Goal: Task Accomplishment & Management: Use online tool/utility

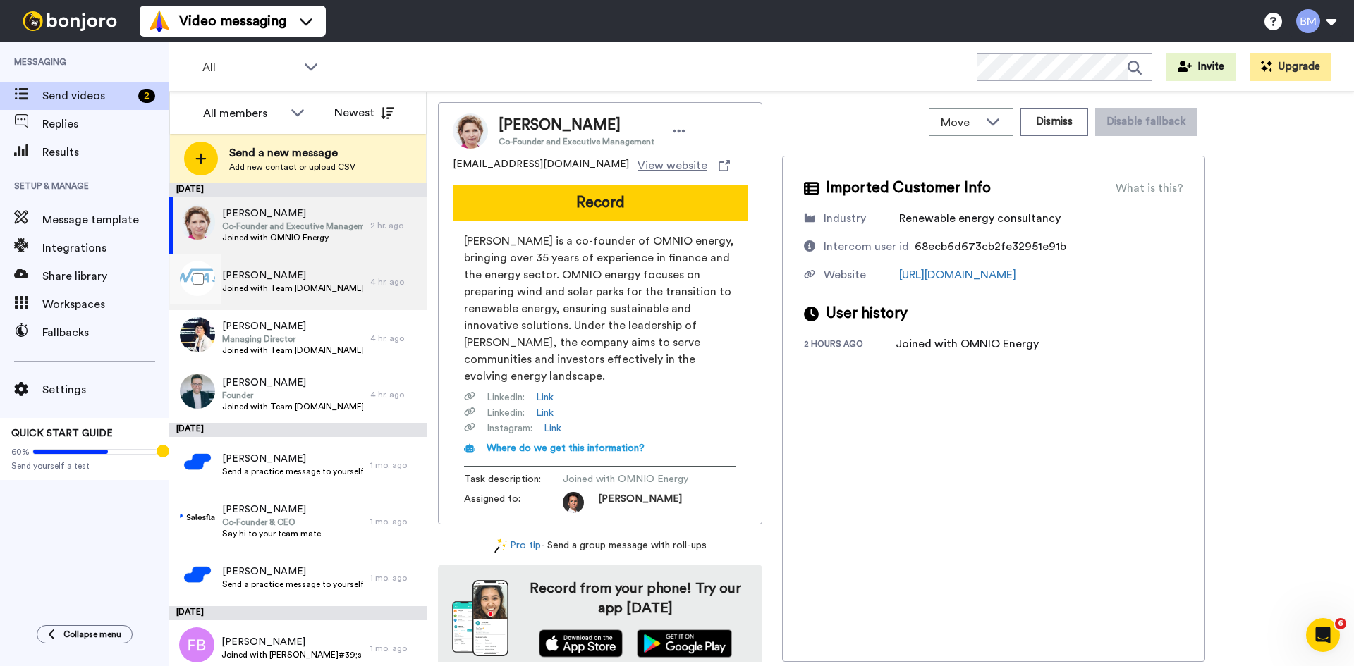
scroll to position [11, 0]
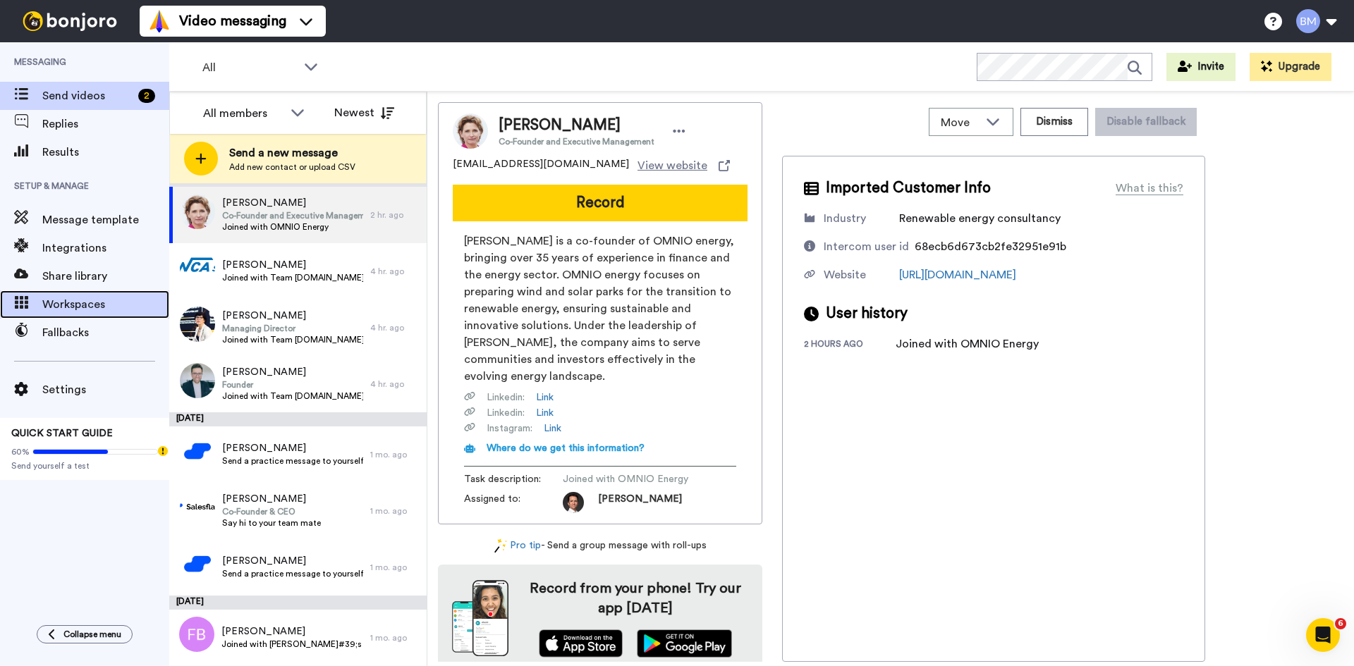
click at [78, 305] on span "Workspaces" at bounding box center [105, 304] width 127 height 17
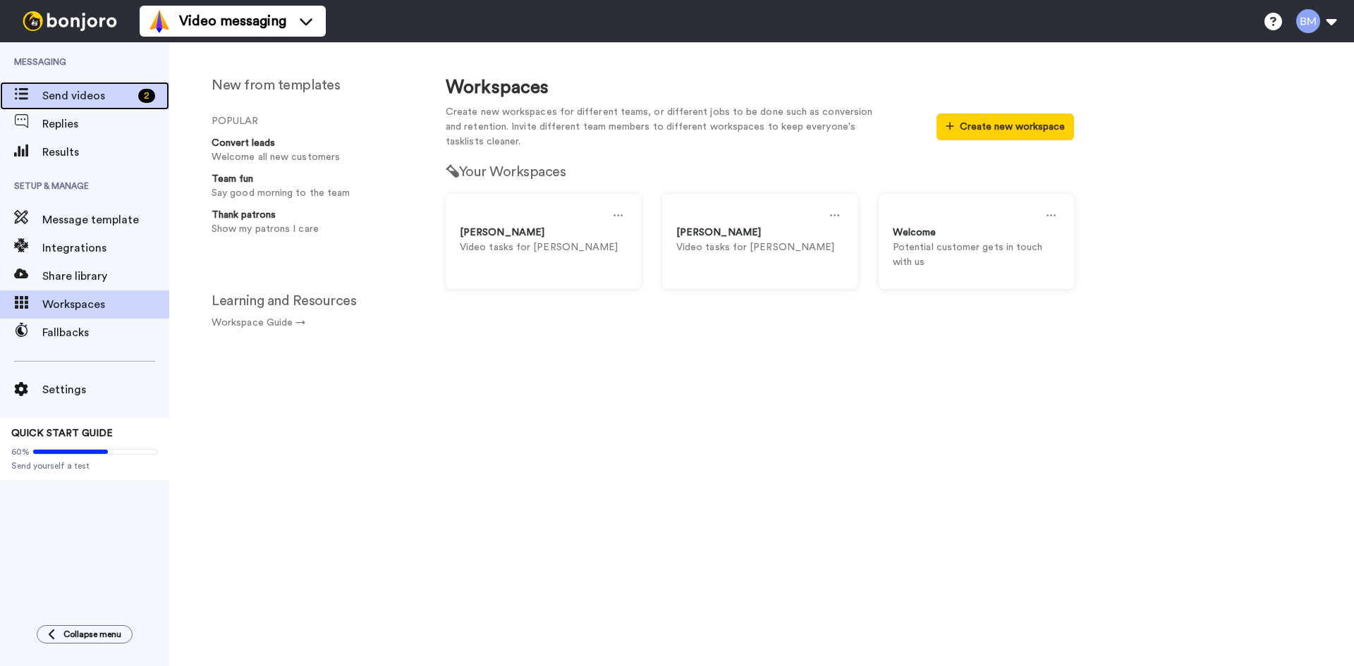
click at [62, 102] on span "Send videos" at bounding box center [87, 95] width 90 height 17
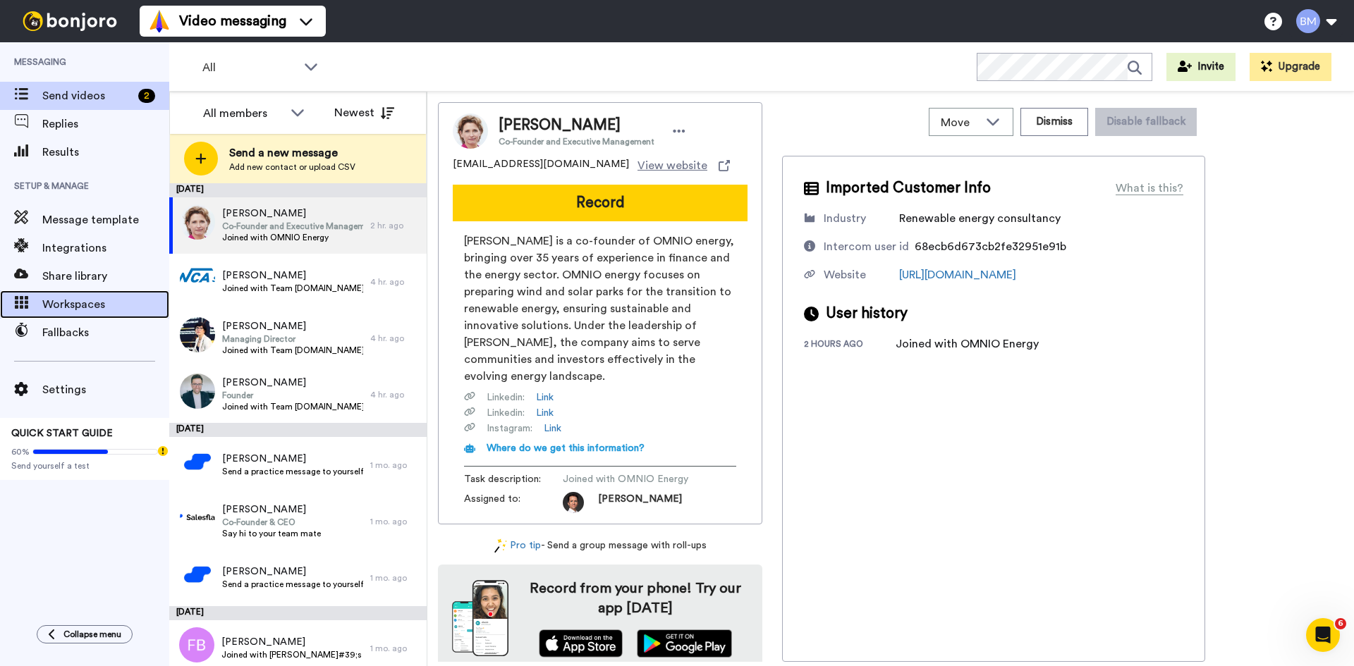
click at [68, 301] on span "Workspaces" at bounding box center [105, 304] width 127 height 17
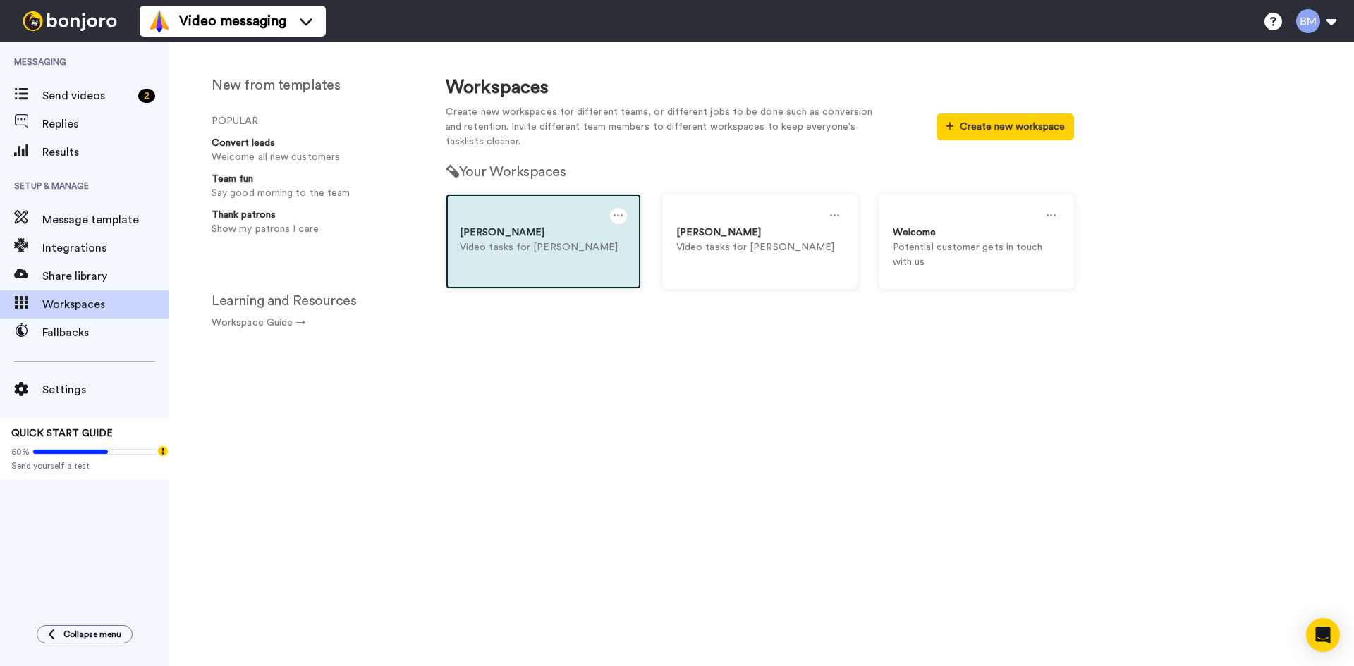
click at [557, 266] on div "Francesca Video tasks for Francesca" at bounding box center [543, 241] width 195 height 95
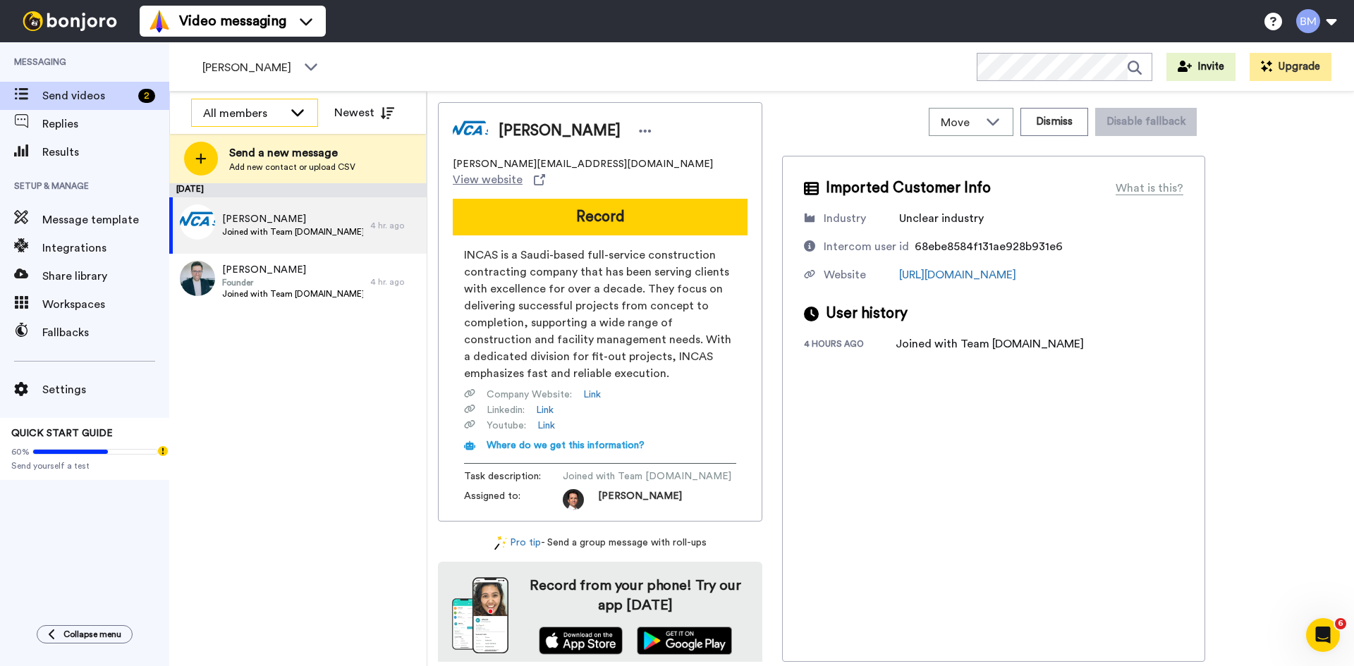
click at [229, 114] on div "All members" at bounding box center [243, 113] width 80 height 17
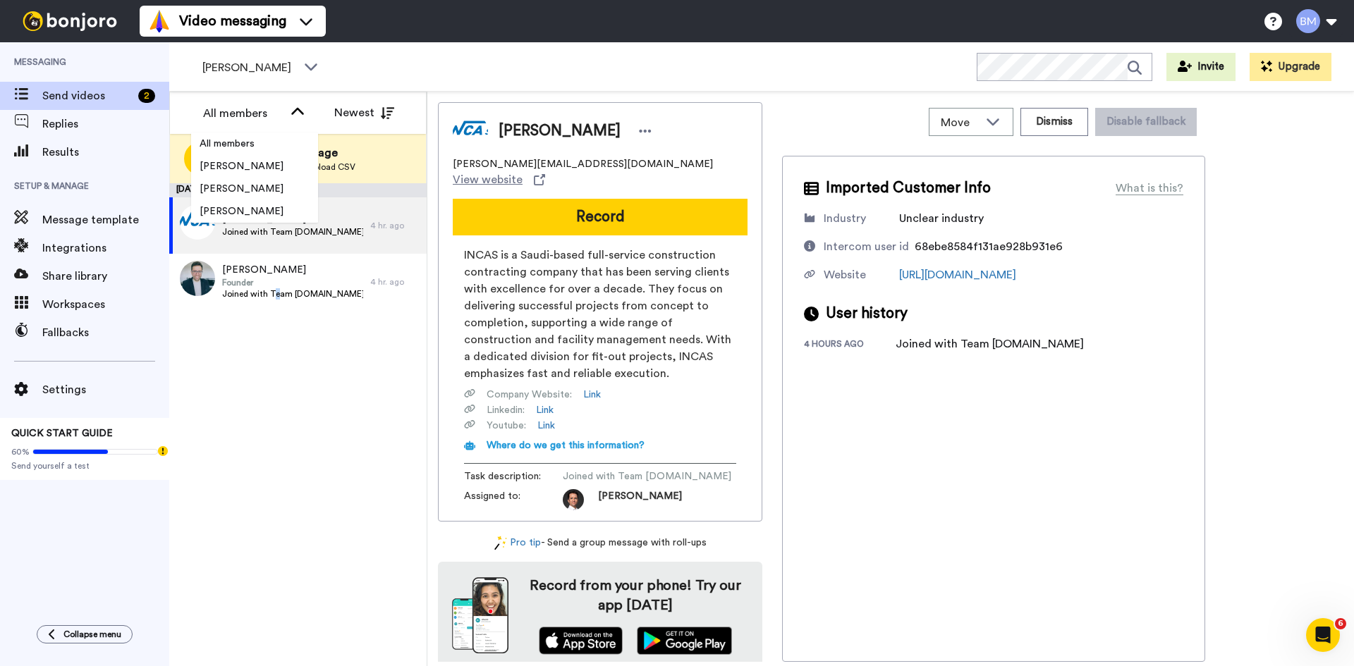
click at [273, 421] on div "October 13 Akarsh Raj Joined with Team incas.sa 4 hr. ago Erkin Gunay Founder J…" at bounding box center [297, 424] width 257 height 483
click at [341, 367] on div "October 13 Akarsh Raj Joined with Team incas.sa 4 hr. ago Erkin Gunay Founder J…" at bounding box center [297, 424] width 257 height 483
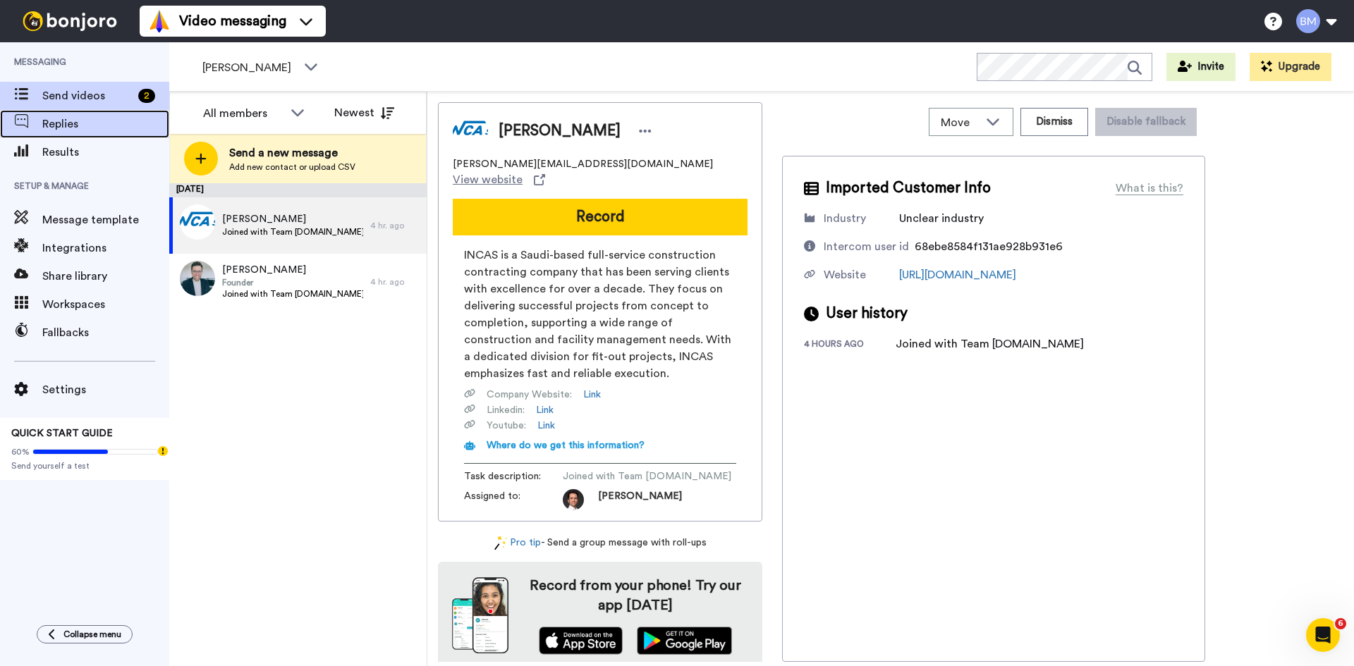
click at [69, 127] on span "Replies" at bounding box center [105, 124] width 127 height 17
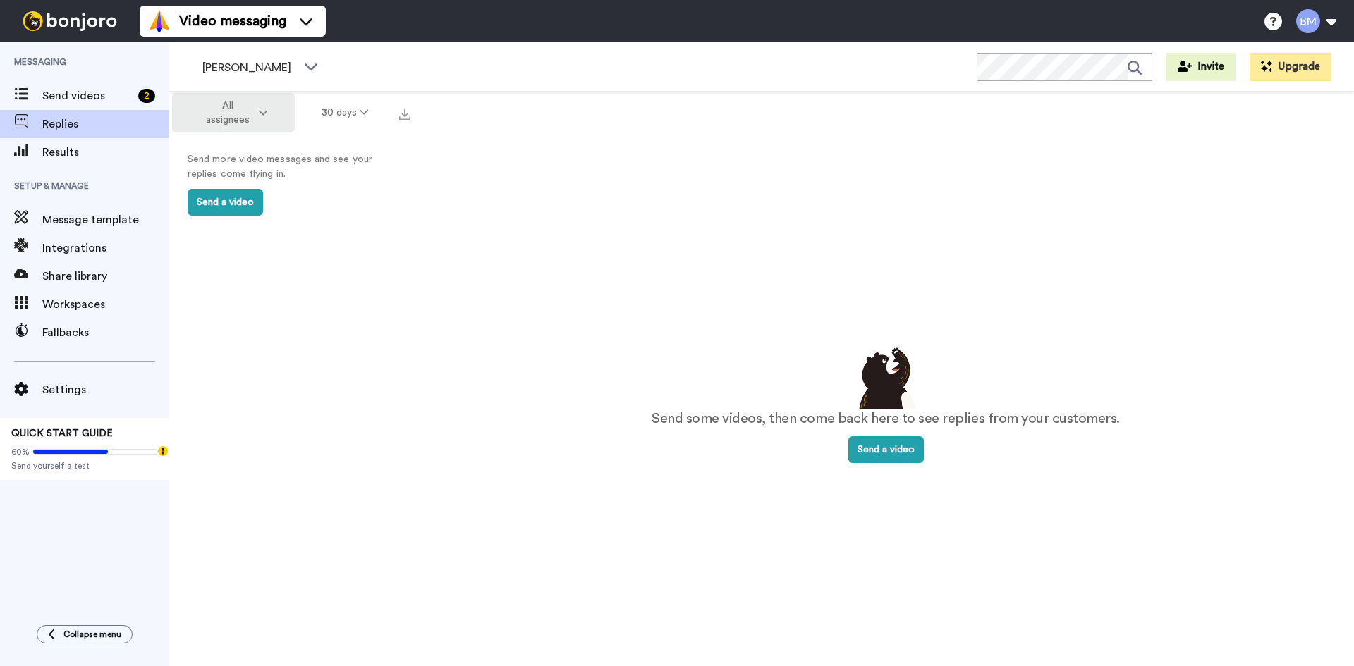
click at [263, 107] on button "All assignees" at bounding box center [233, 112] width 123 height 39
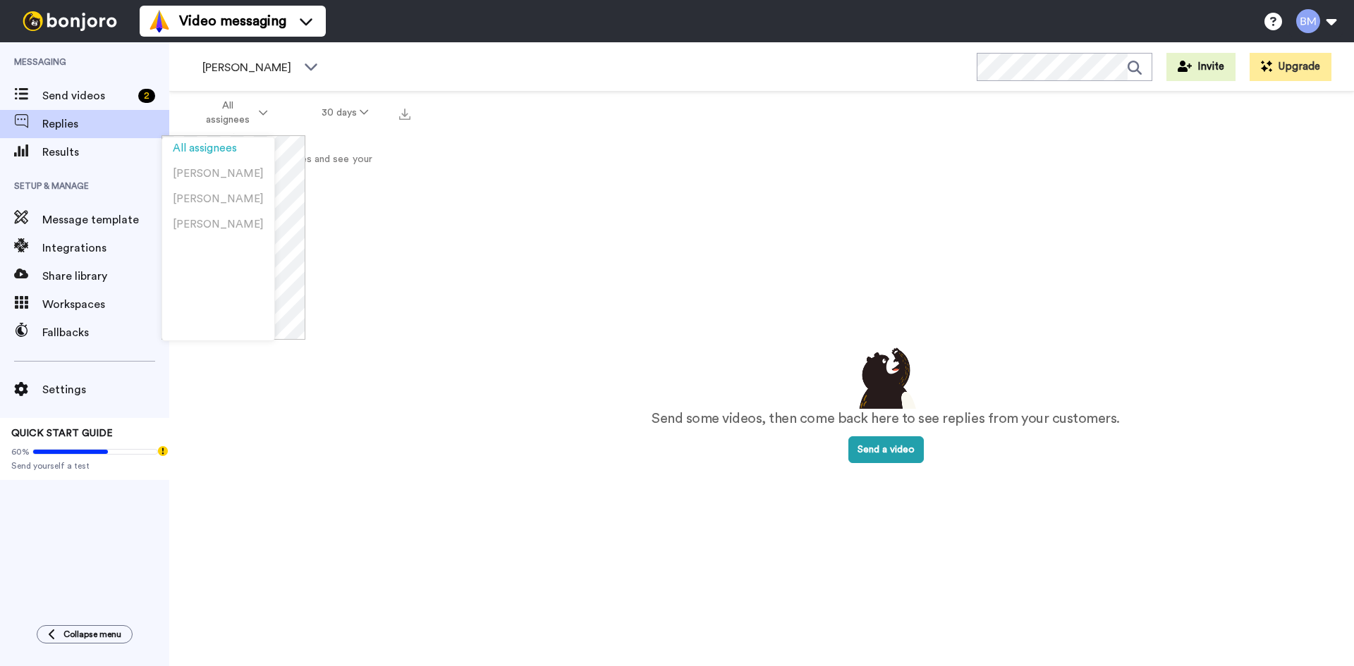
click at [607, 180] on div "Send some videos, then come back here to see replies from your customers. Send …" at bounding box center [886, 404] width 880 height 568
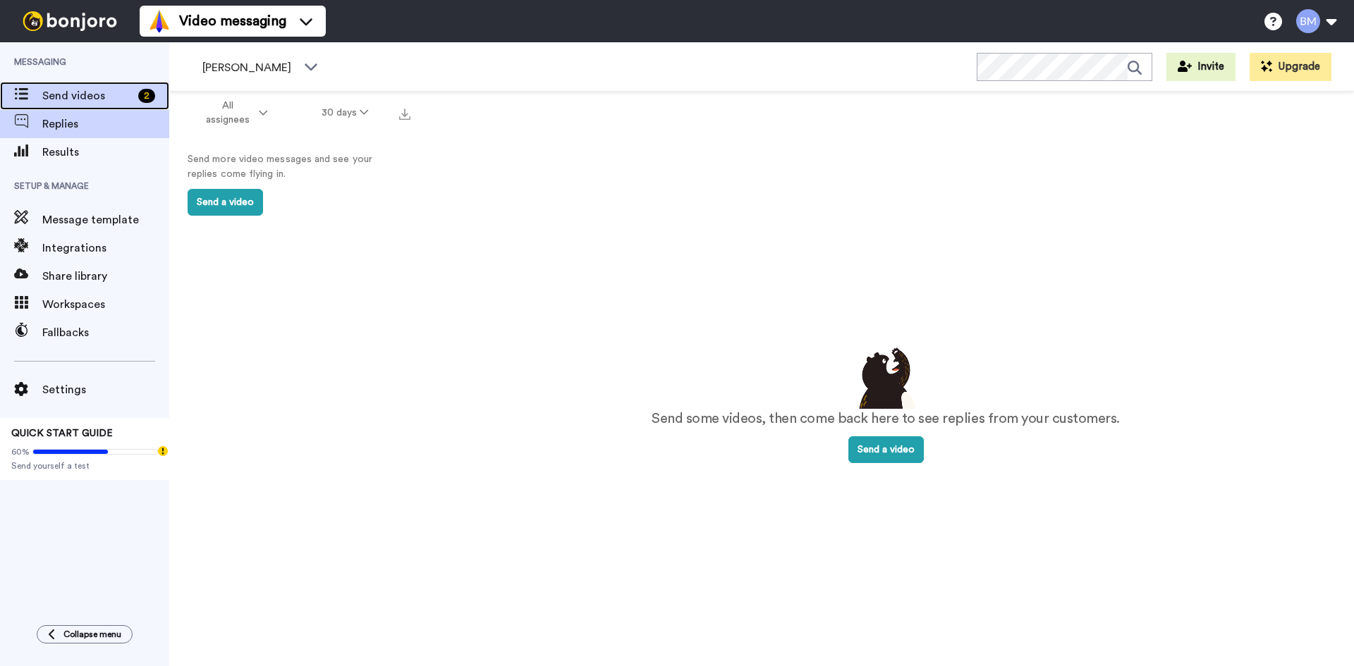
click at [96, 101] on span "Send videos" at bounding box center [87, 95] width 90 height 17
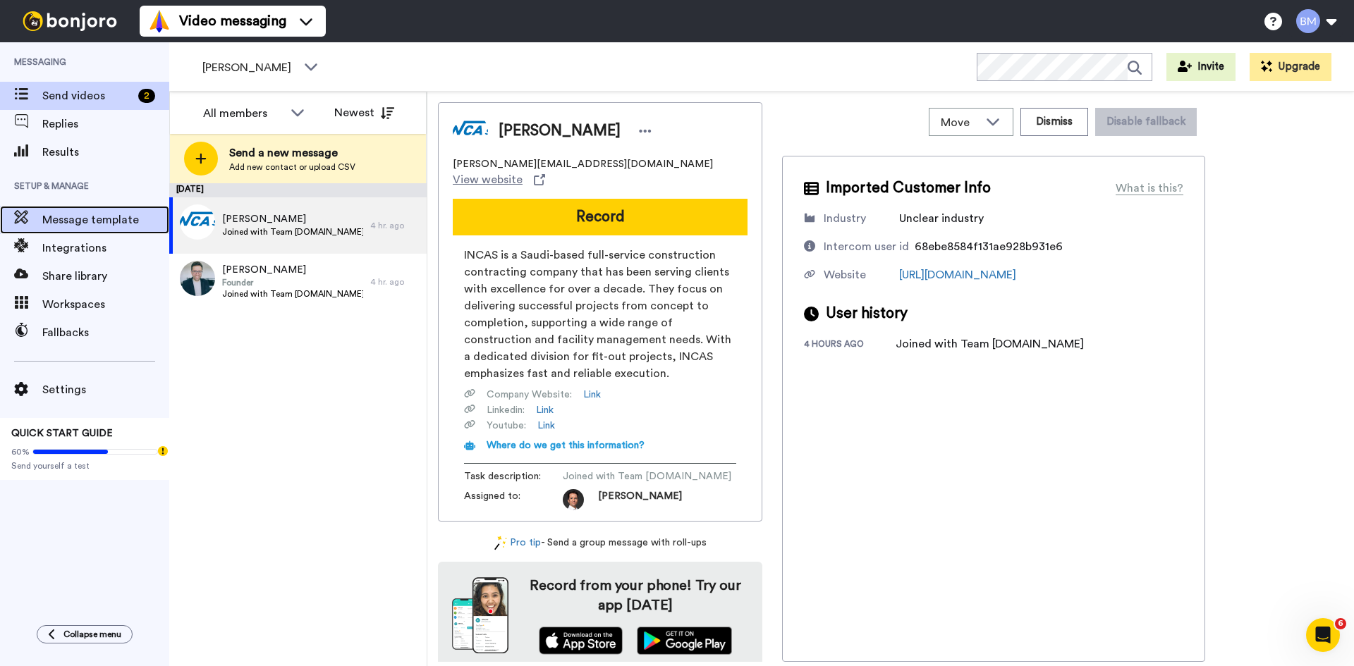
click at [79, 224] on span "Message template" at bounding box center [105, 220] width 127 height 17
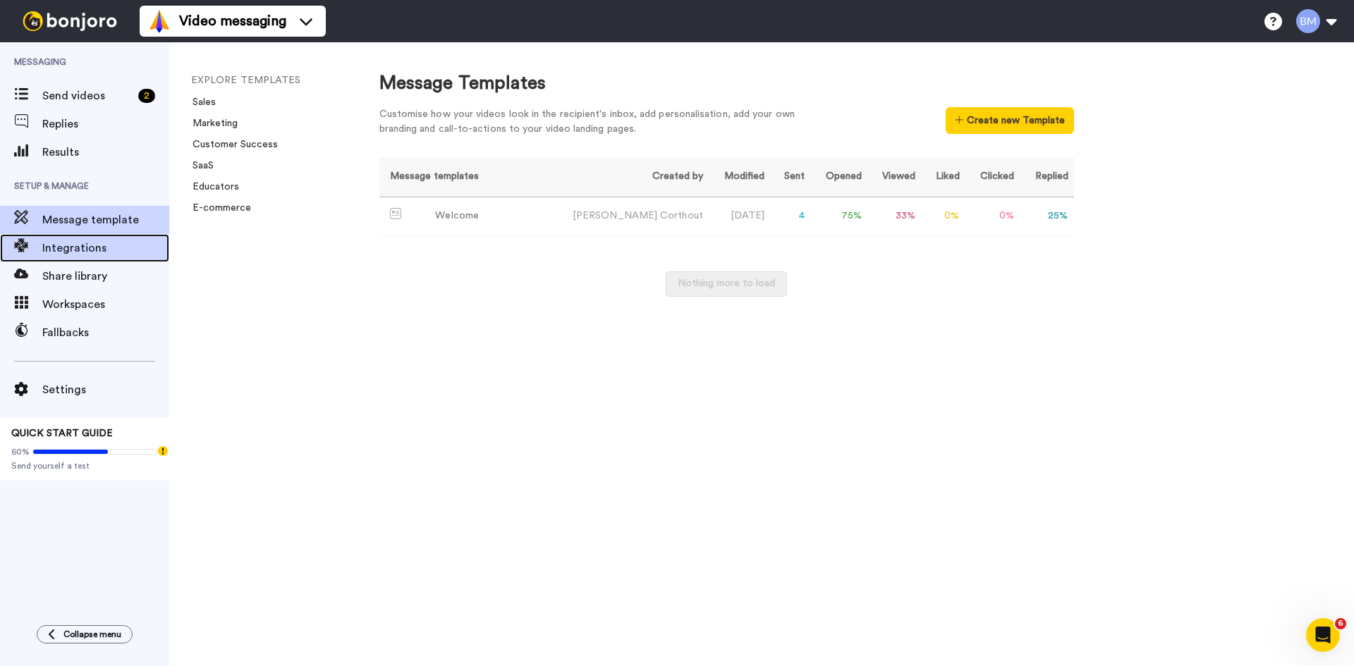
click at [78, 252] on span "Integrations" at bounding box center [105, 248] width 127 height 17
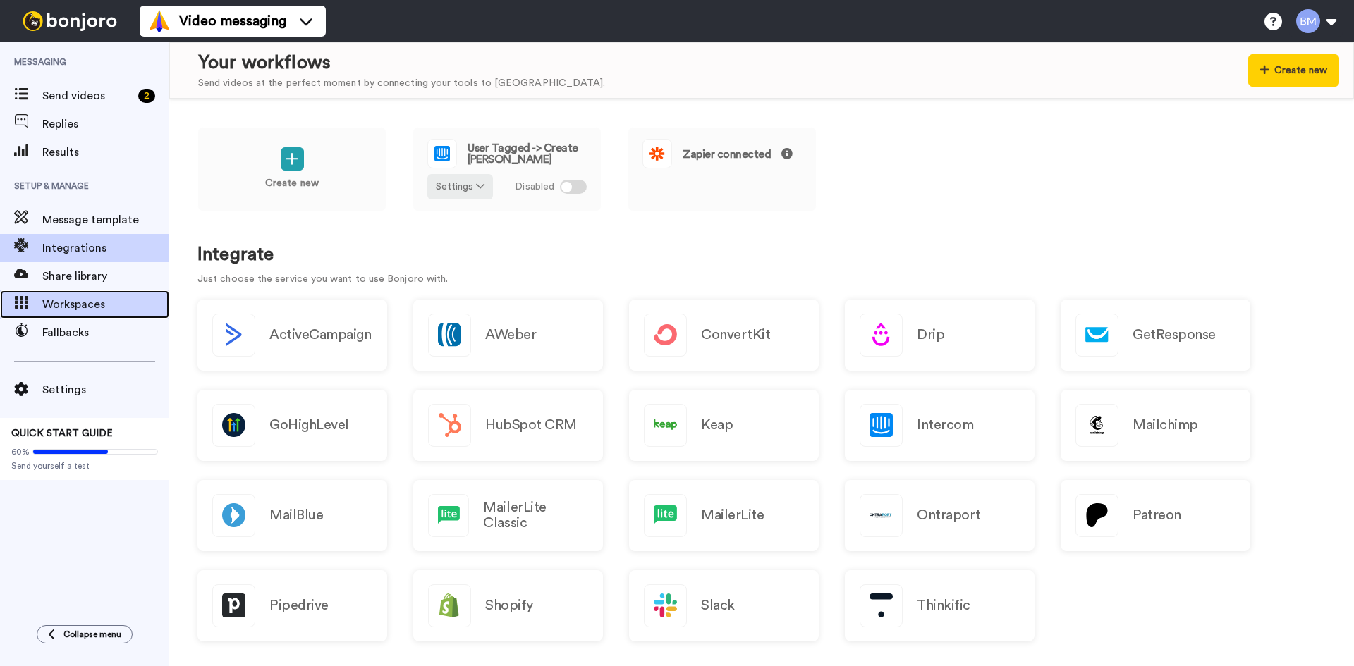
click at [75, 305] on span "Workspaces" at bounding box center [105, 304] width 127 height 17
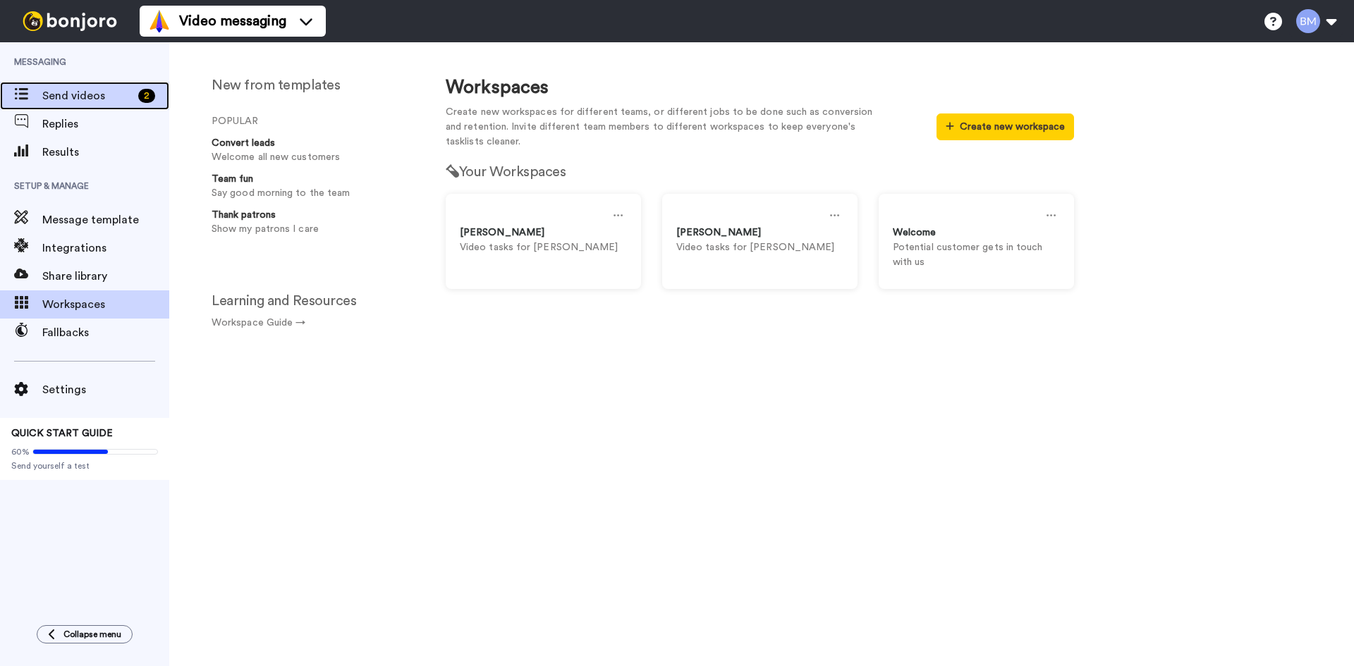
click at [86, 100] on span "Send videos" at bounding box center [87, 95] width 90 height 17
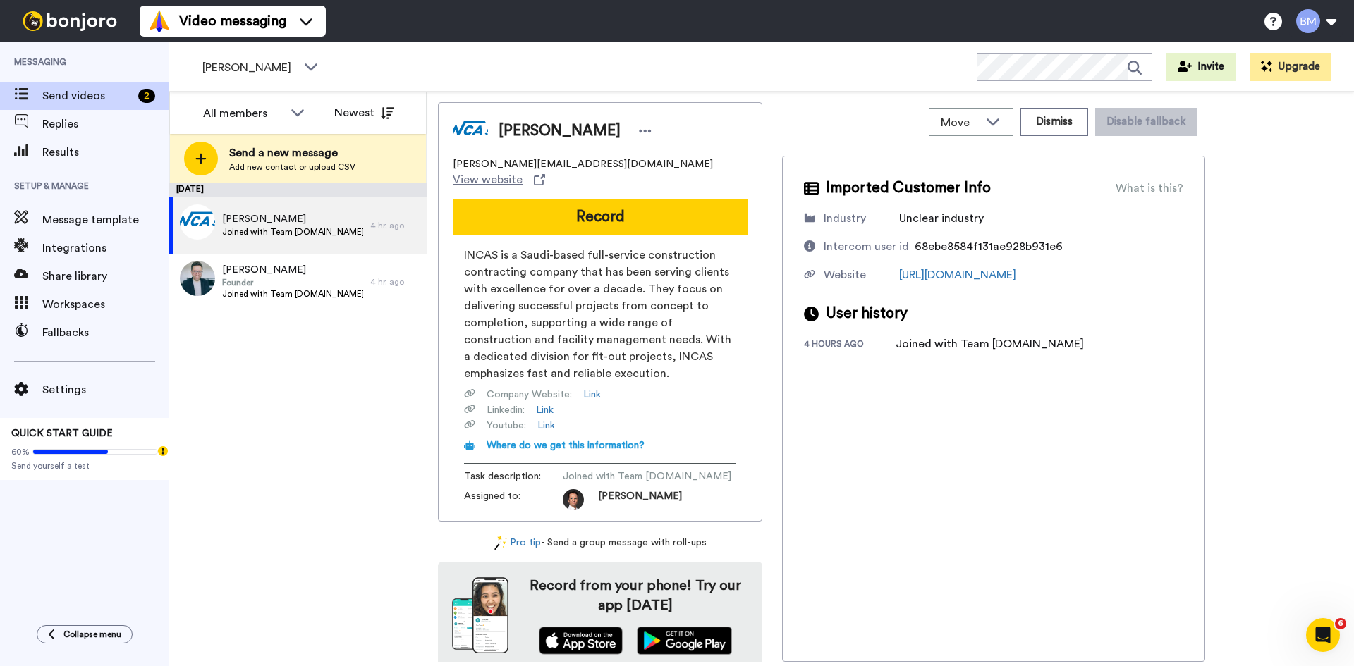
click at [202, 350] on div "[DATE] [PERSON_NAME] Joined with Team [DOMAIN_NAME] 4 hr. ago [PERSON_NAME] Fou…" at bounding box center [297, 424] width 257 height 483
click at [145, 154] on span "Results" at bounding box center [105, 152] width 127 height 17
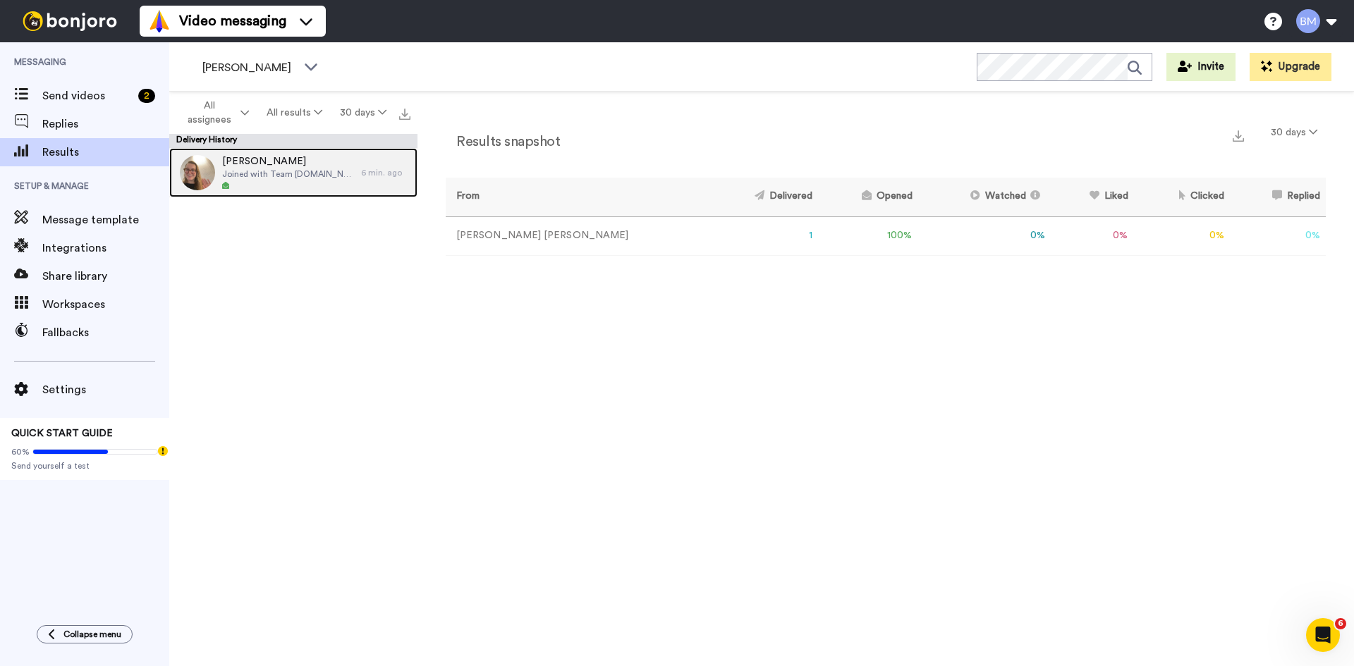
click at [281, 176] on span "Joined with Team students.uniroma2.eu" at bounding box center [288, 174] width 132 height 11
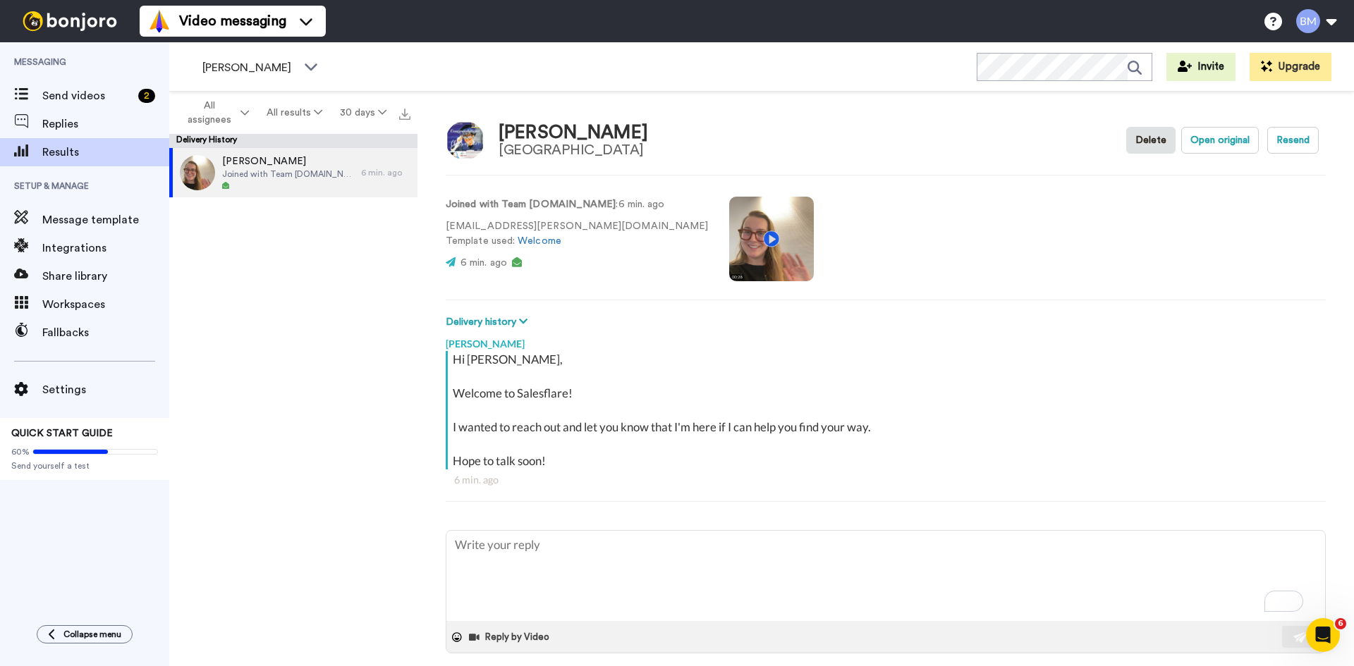
click at [333, 336] on div "Letizia Cerasaro Joined with Team students.uniroma2.eu 6 min. ago" at bounding box center [293, 411] width 248 height 527
drag, startPoint x: 769, startPoint y: 148, endPoint x: 773, endPoint y: 131, distance: 17.3
click at [773, 131] on div "Letizia Cerasaro Università degli Studi di Roma Tor Vergata Delete Open origina…" at bounding box center [886, 140] width 880 height 41
click at [952, 190] on div "Letizia Cerasaro Università degli Studi di Roma Tor Vergata Delete Open origina…" at bounding box center [885, 383] width 936 height 582
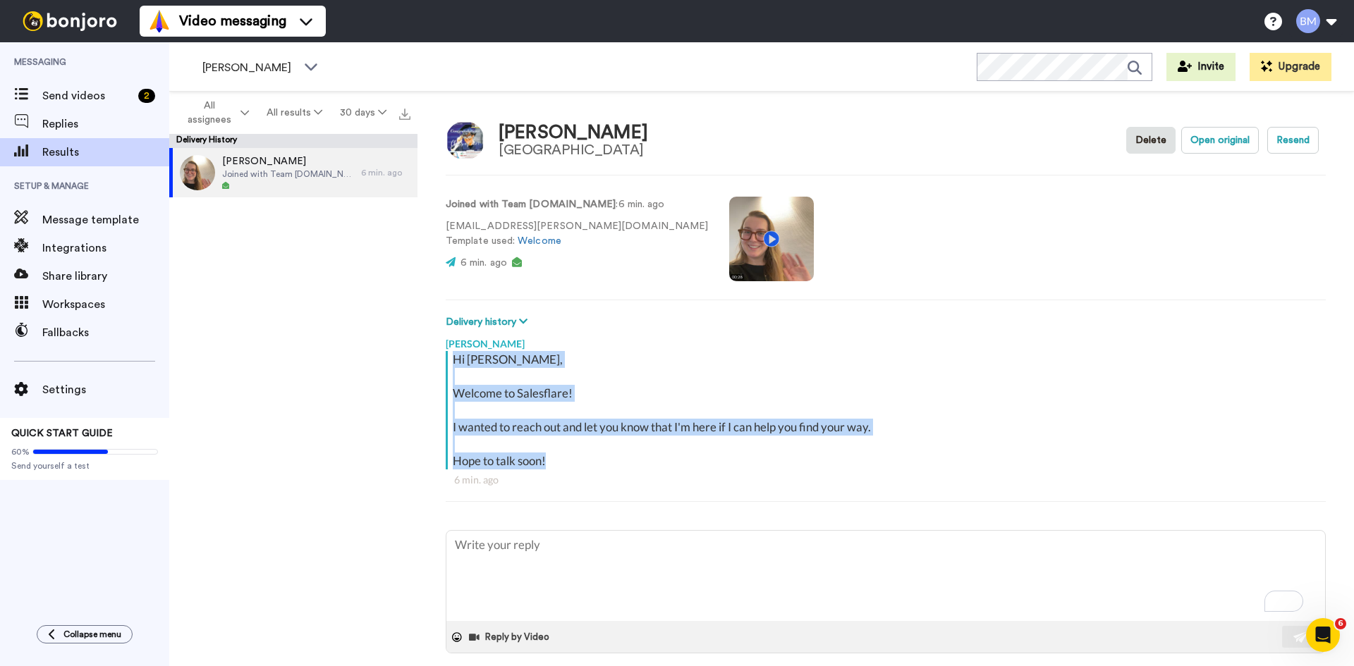
drag, startPoint x: 536, startPoint y: 449, endPoint x: 453, endPoint y: 354, distance: 126.4
click at [453, 354] on div "Hi Letizia, Welcome to Salesflare! I wanted to reach out and let you know that …" at bounding box center [887, 410] width 869 height 118
click at [598, 366] on div "Hi Letizia, Welcome to Salesflare! I wanted to reach out and let you know that …" at bounding box center [887, 410] width 869 height 118
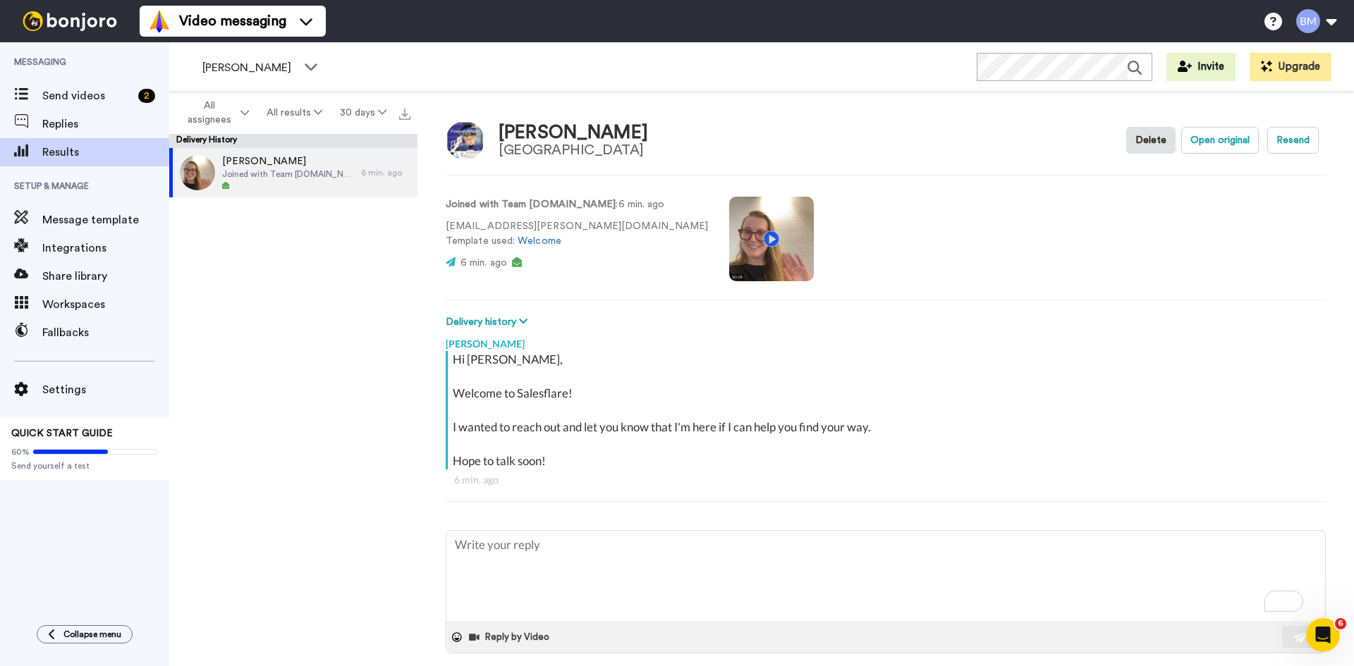
click at [313, 306] on div "Letizia Cerasaro Joined with Team students.uniroma2.eu 6 min. ago" at bounding box center [293, 411] width 248 height 527
type textarea "x"
click at [98, 107] on div "Send videos 2" at bounding box center [84, 96] width 169 height 28
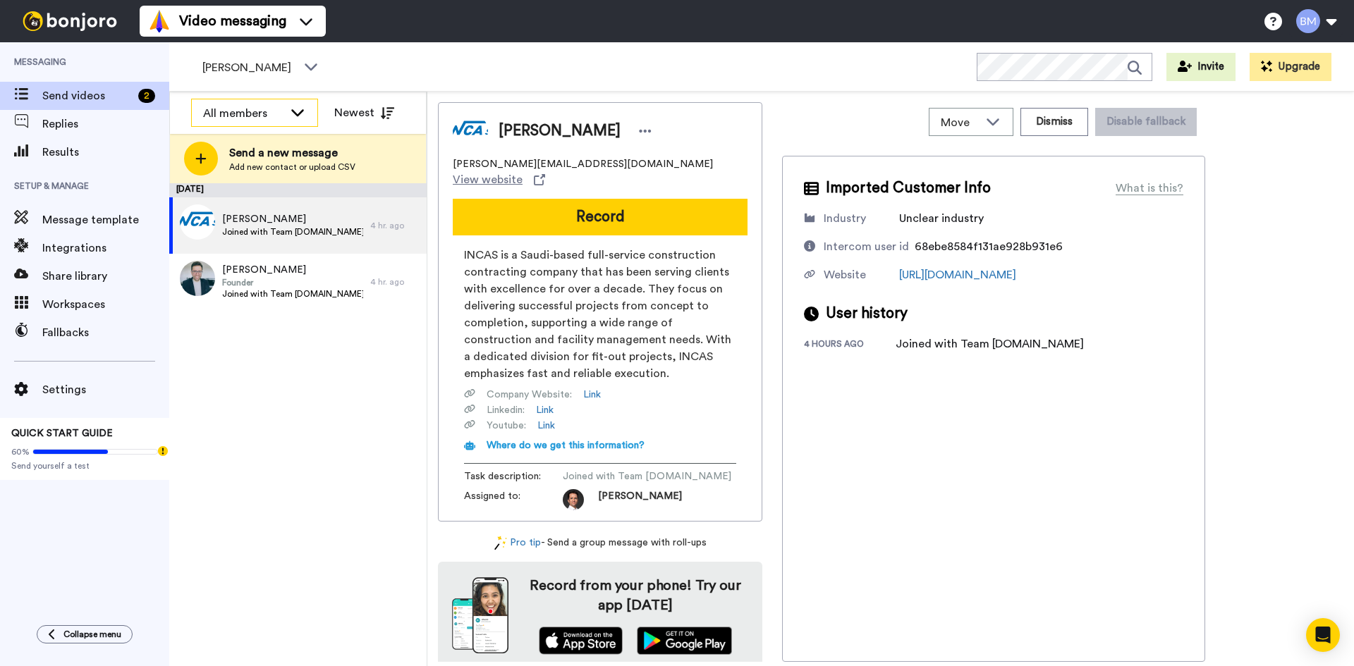
click at [284, 107] on div "All members" at bounding box center [255, 113] width 126 height 28
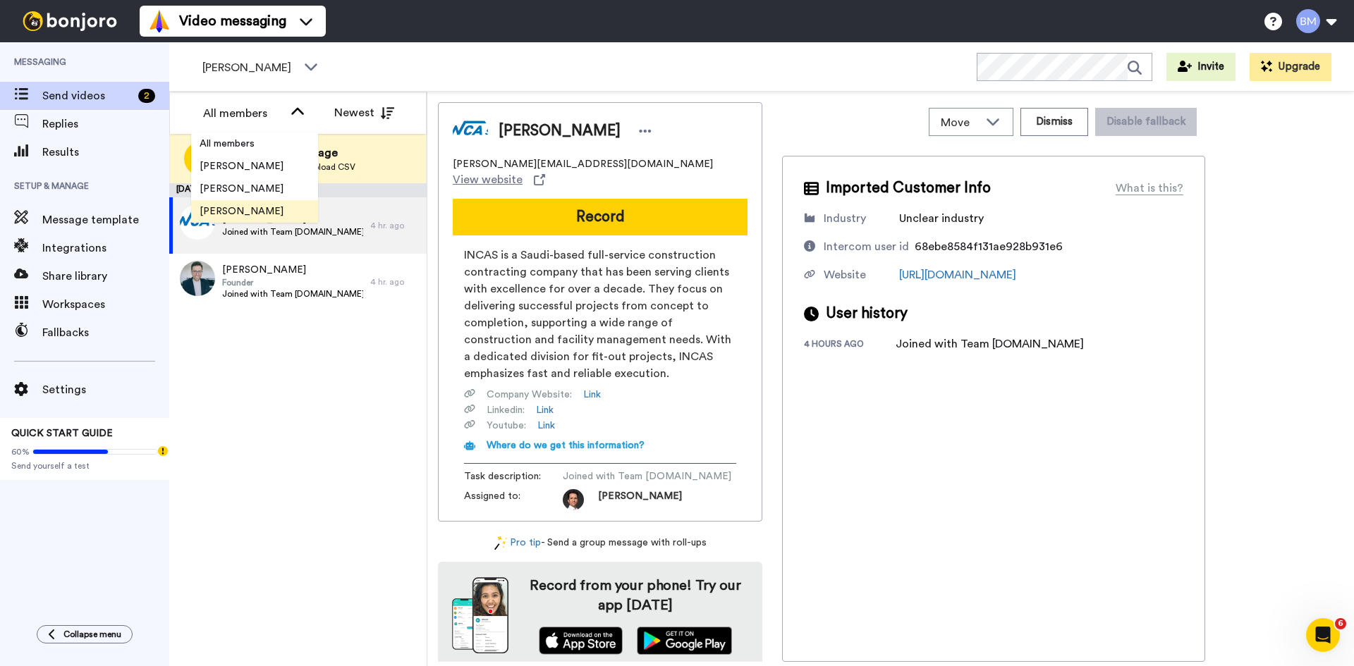
click at [236, 211] on span "[PERSON_NAME]" at bounding box center [241, 212] width 101 height 14
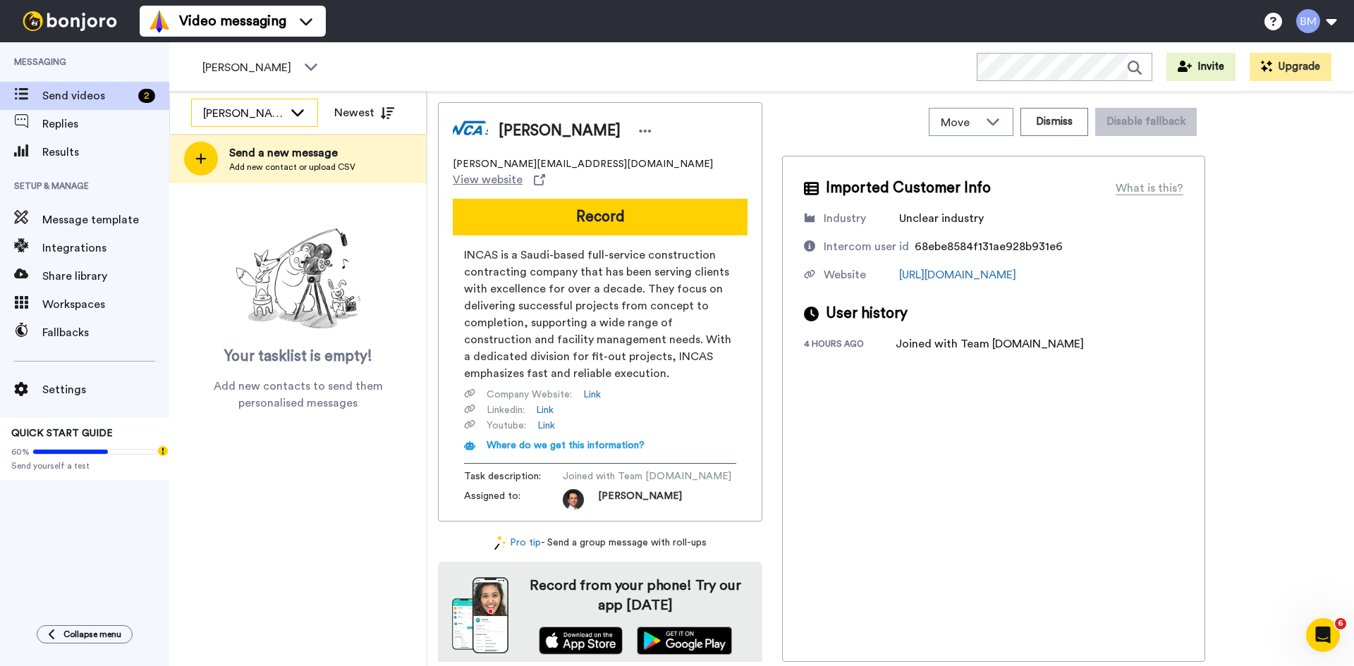
click at [282, 112] on div "[PERSON_NAME]" at bounding box center [243, 113] width 80 height 17
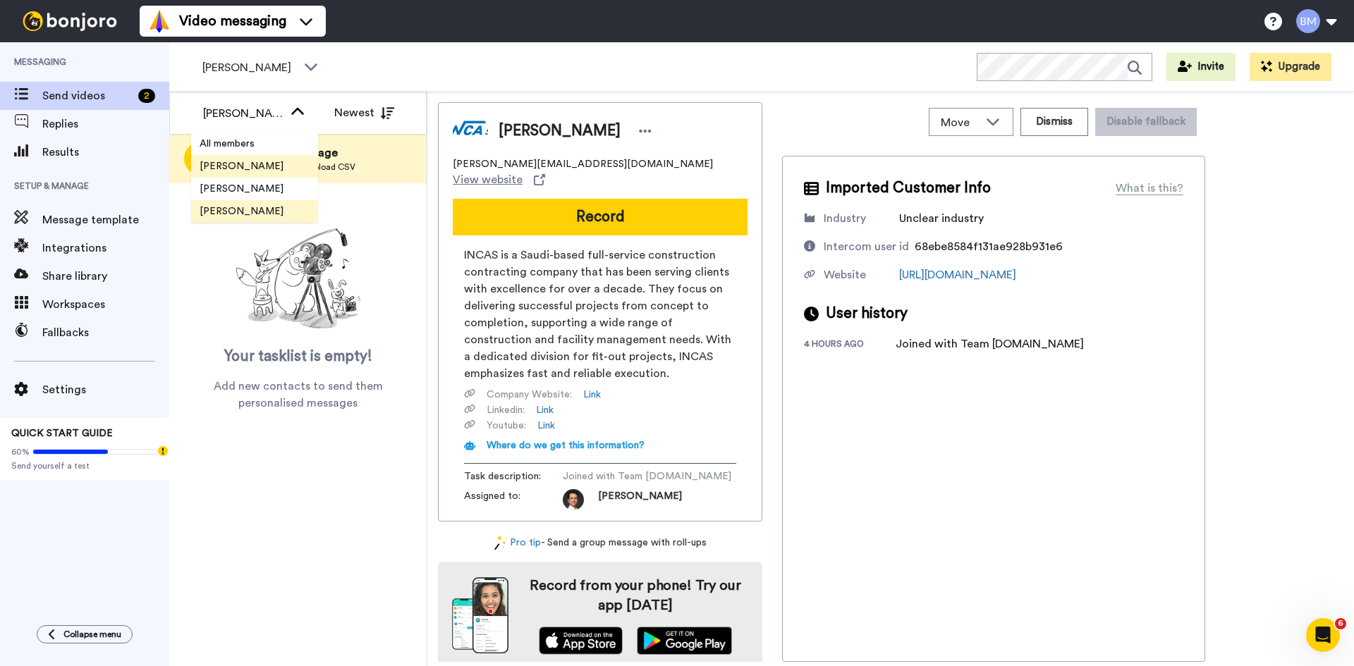
click at [246, 169] on span "[PERSON_NAME]" at bounding box center [241, 166] width 101 height 14
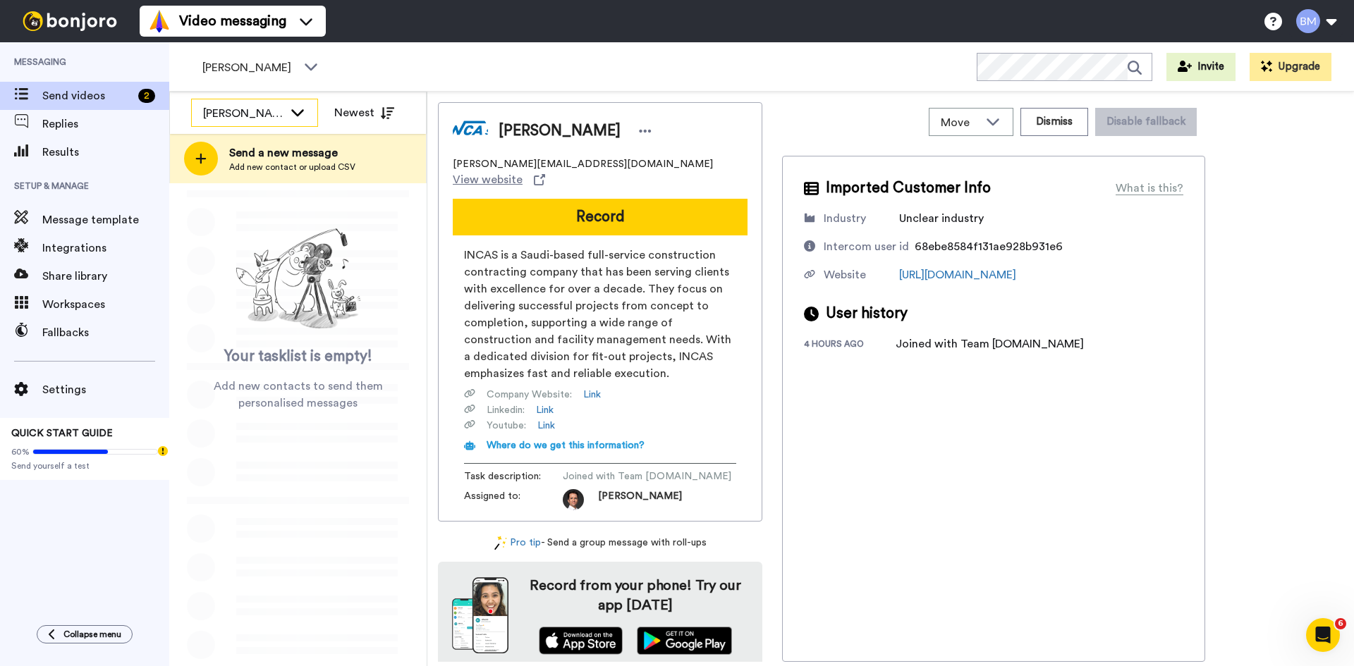
click at [303, 111] on icon at bounding box center [297, 112] width 13 height 7
click at [226, 140] on span "All members" at bounding box center [227, 144] width 72 height 14
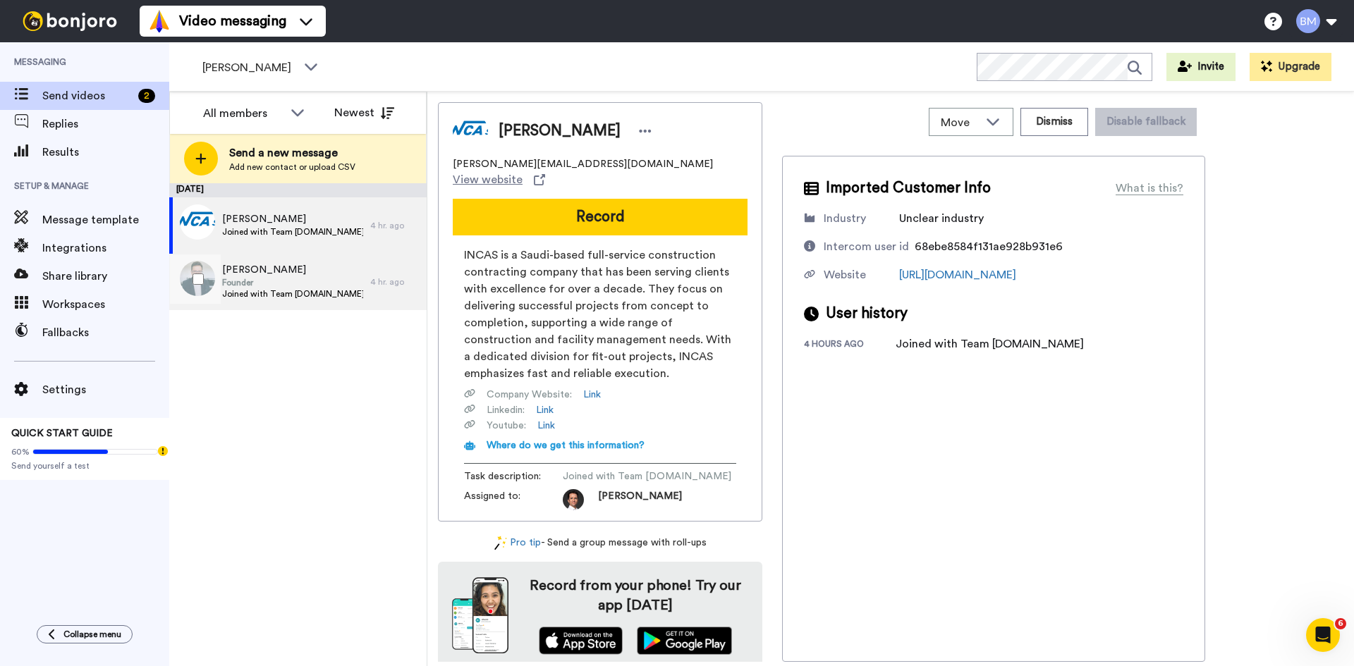
click at [283, 281] on span "Founder" at bounding box center [292, 282] width 141 height 11
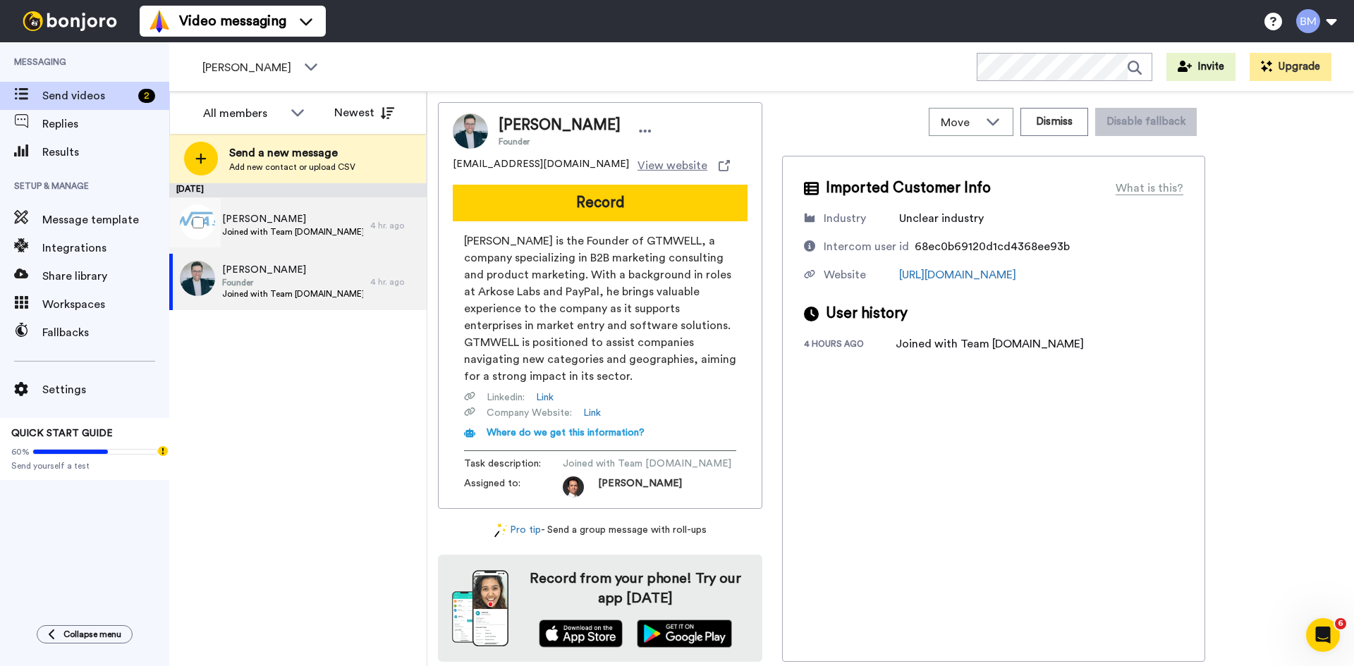
click at [329, 228] on div "[PERSON_NAME] Joined with Team [DOMAIN_NAME]" at bounding box center [269, 225] width 201 height 56
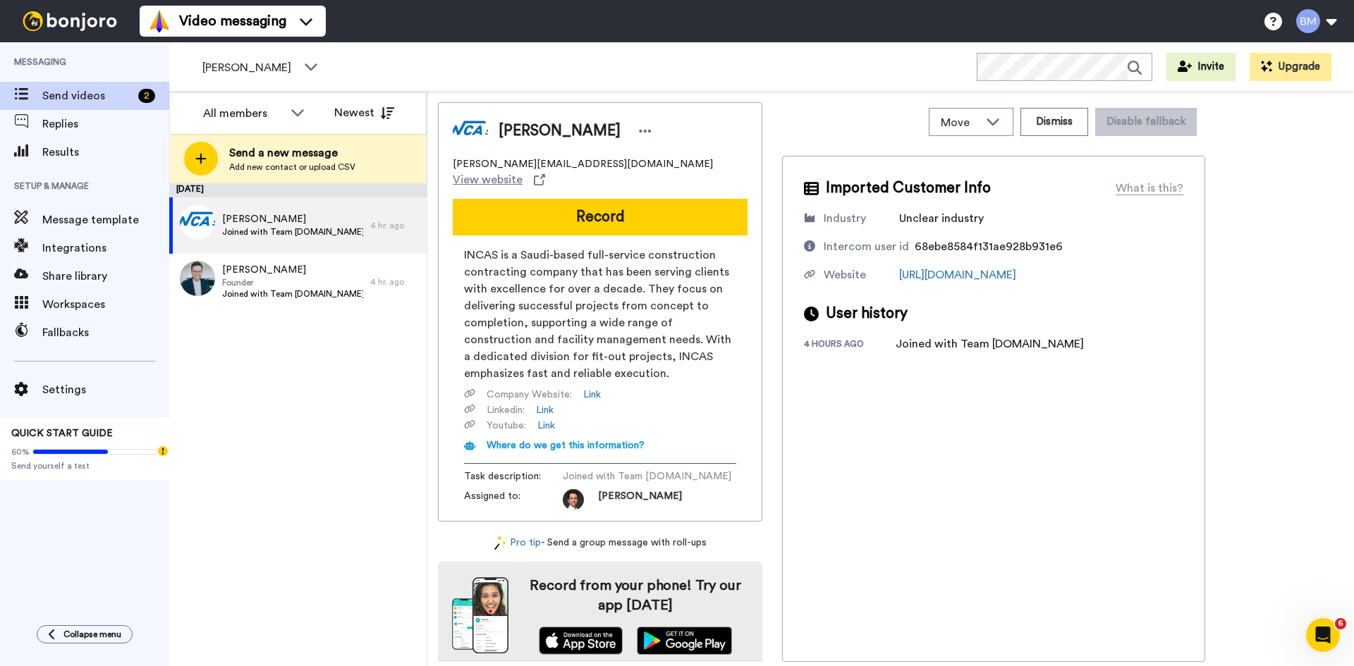
click at [201, 373] on div "[DATE] [PERSON_NAME] Joined with Team [DOMAIN_NAME] 4 hr. ago [PERSON_NAME] Fou…" at bounding box center [297, 424] width 257 height 483
click at [221, 356] on div "[DATE] [PERSON_NAME] Joined with Team [DOMAIN_NAME] 4 hr. ago [PERSON_NAME] Fou…" at bounding box center [297, 424] width 257 height 483
click at [201, 401] on div "[DATE] [PERSON_NAME] Joined with Team [DOMAIN_NAME] 4 hr. ago [PERSON_NAME] Fou…" at bounding box center [297, 424] width 257 height 483
drag, startPoint x: 212, startPoint y: 388, endPoint x: 214, endPoint y: 339, distance: 48.7
click at [214, 388] on div "[DATE] [PERSON_NAME] Joined with Team [DOMAIN_NAME] 4 hr. ago [PERSON_NAME] Fou…" at bounding box center [297, 424] width 257 height 483
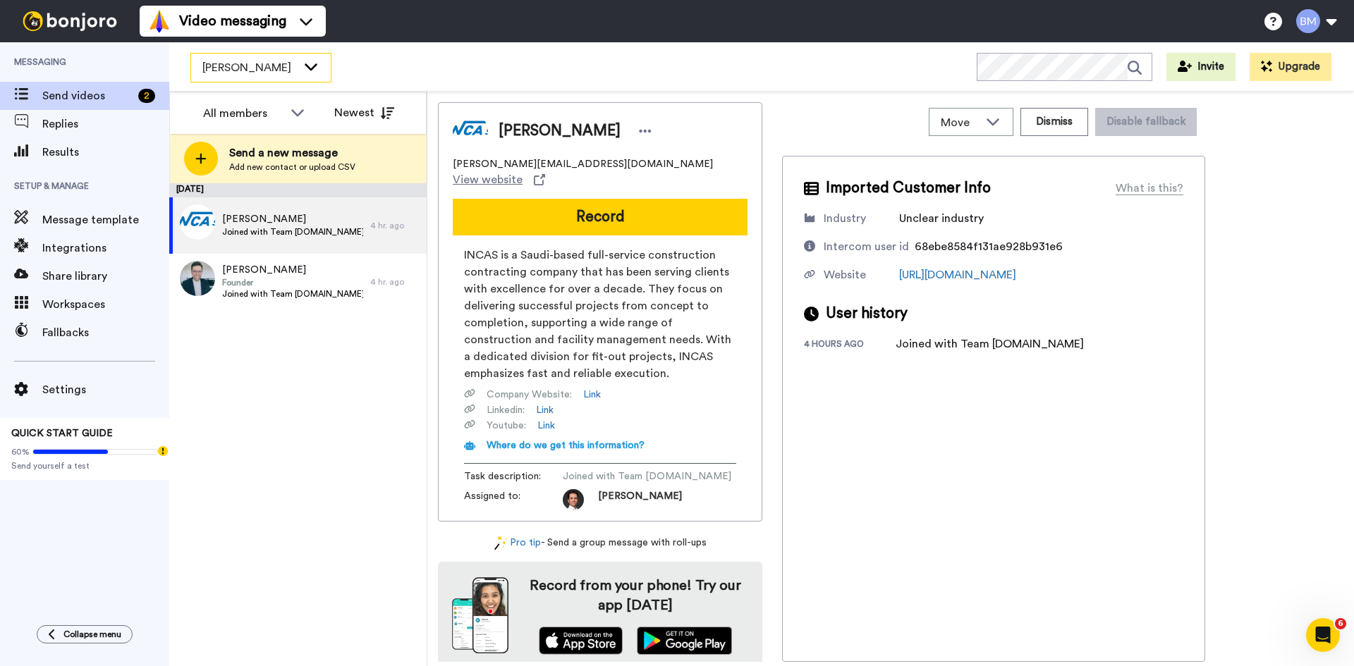
click at [267, 57] on div "[PERSON_NAME]" at bounding box center [261, 68] width 140 height 28
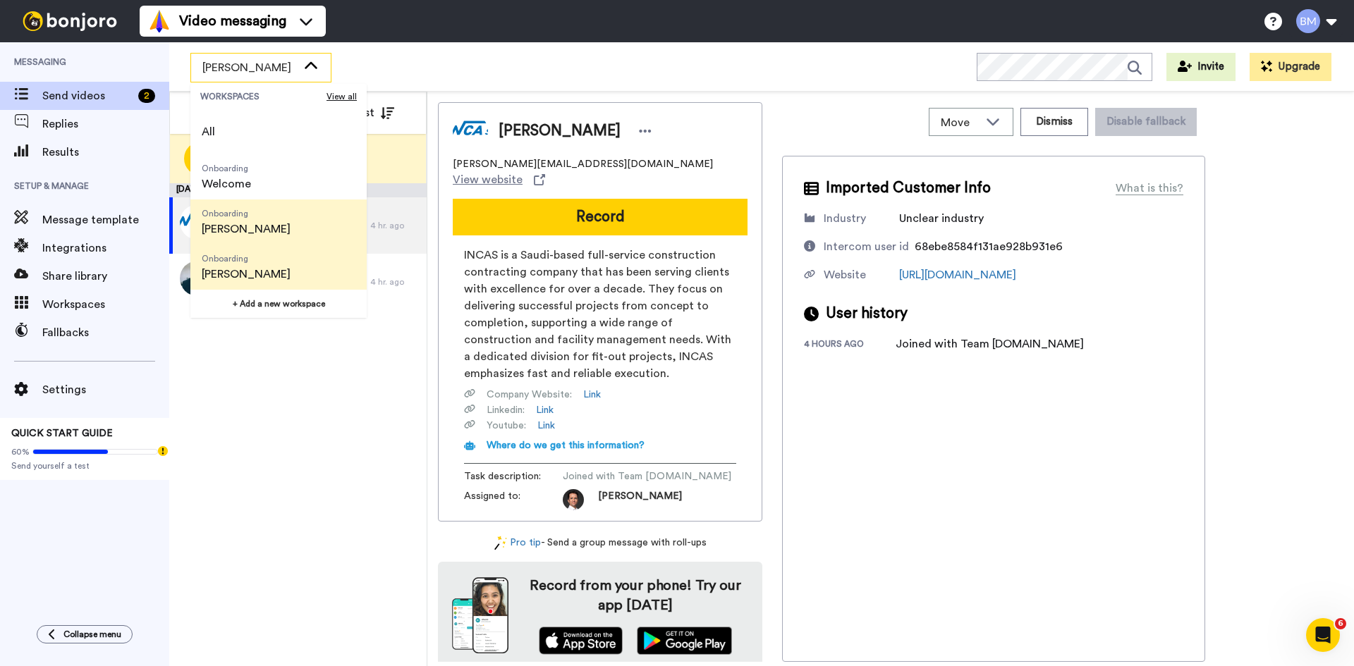
click at [233, 221] on span "[PERSON_NAME]" at bounding box center [246, 229] width 89 height 17
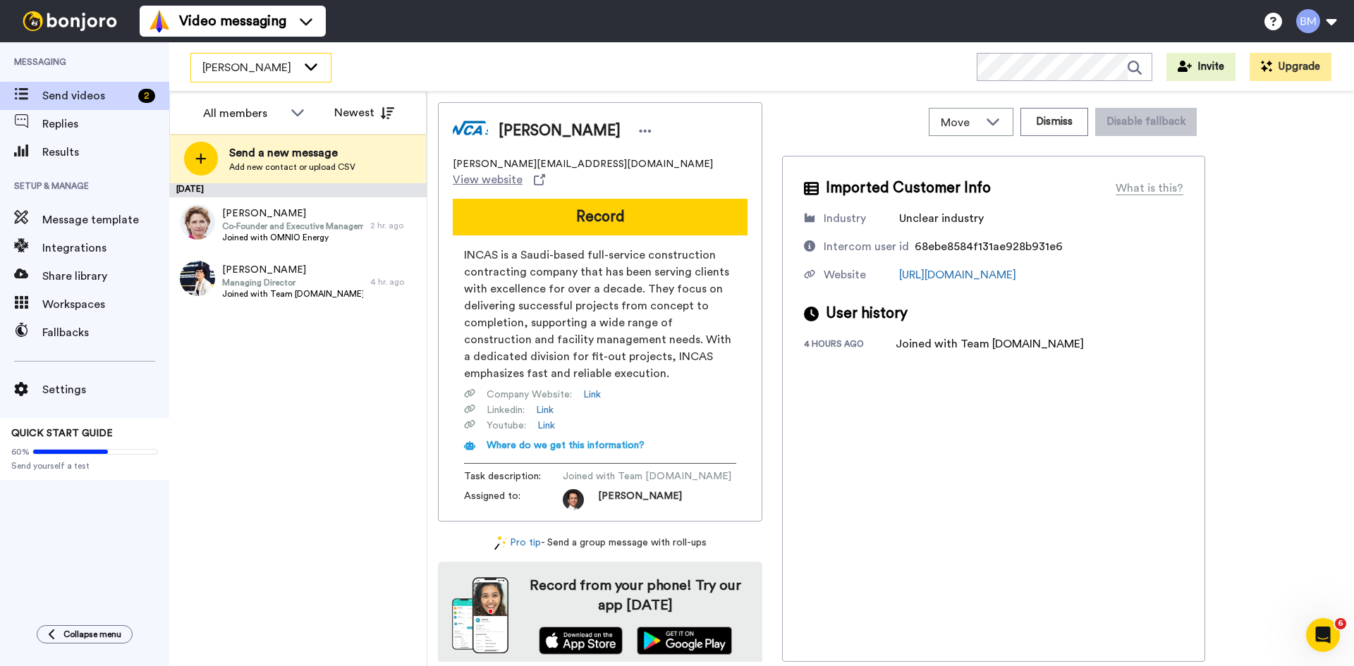
click at [287, 72] on span "[PERSON_NAME]" at bounding box center [249, 67] width 94 height 17
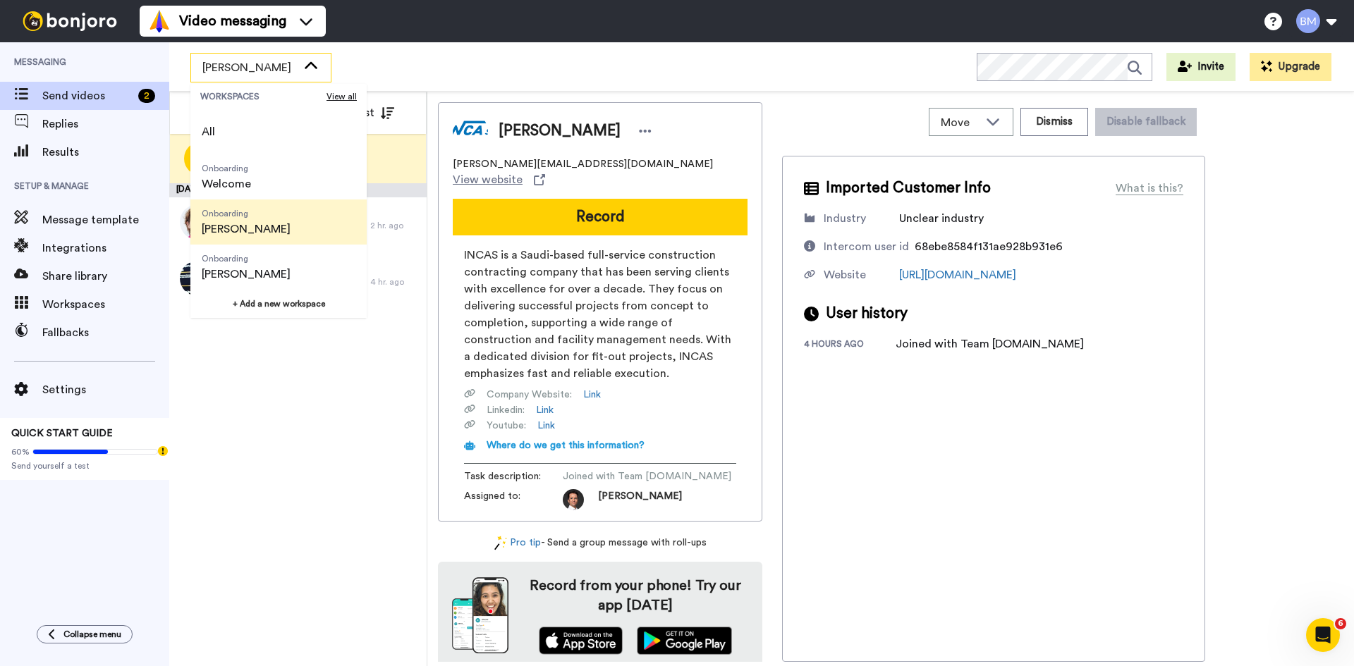
click at [378, 51] on div "[PERSON_NAME] WORKSPACES View all All Onboarding Welcome Onboarding [PERSON_NAM…" at bounding box center [761, 66] width 1185 height 49
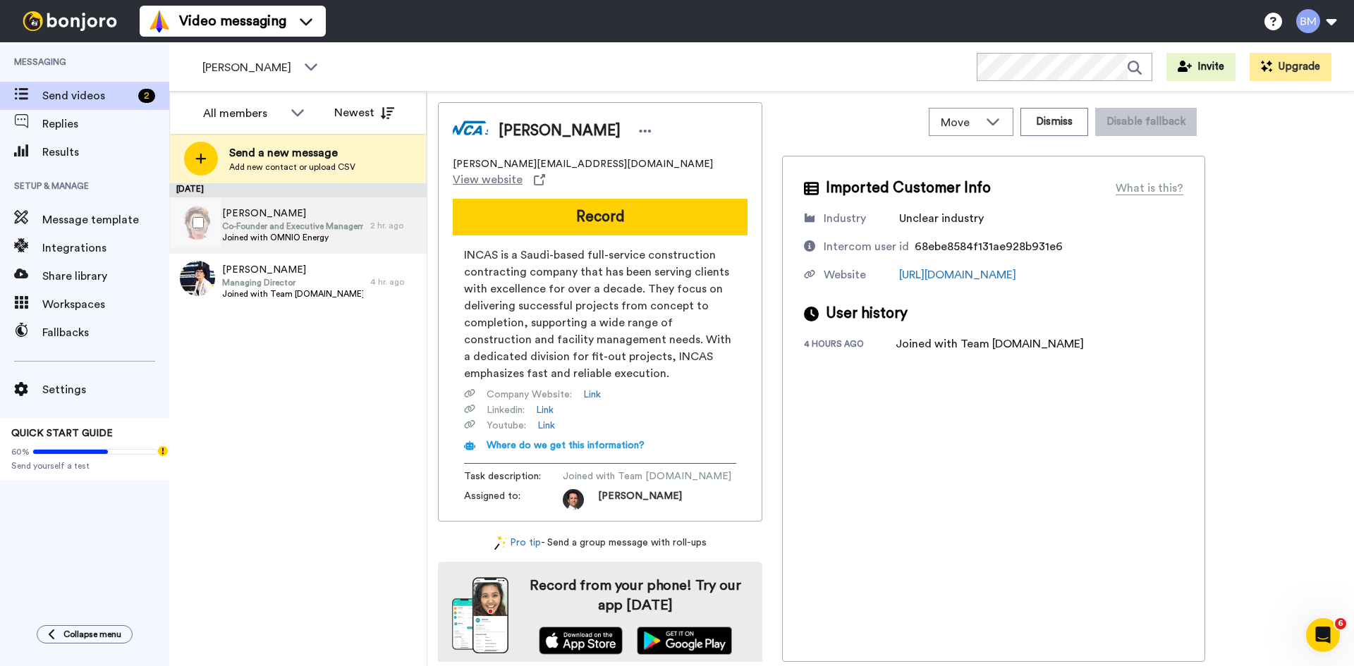
click at [241, 233] on span "Joined with OMNIO Energy" at bounding box center [292, 237] width 141 height 11
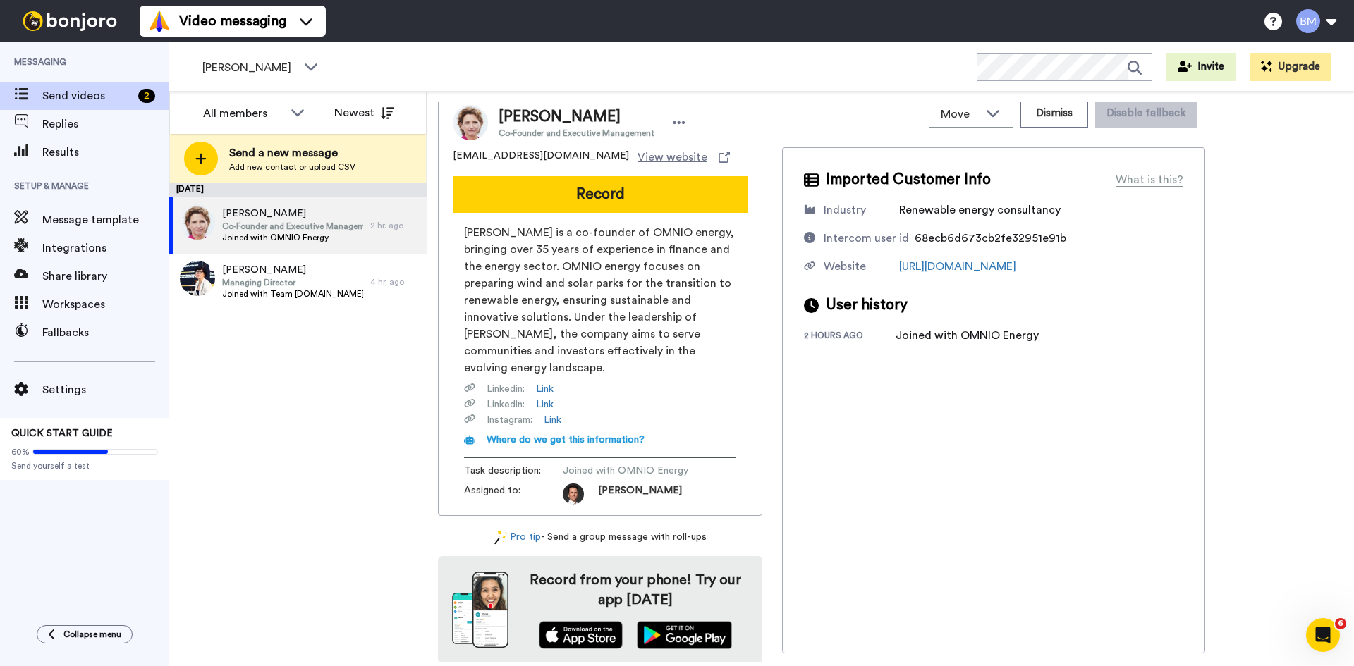
scroll to position [10, 0]
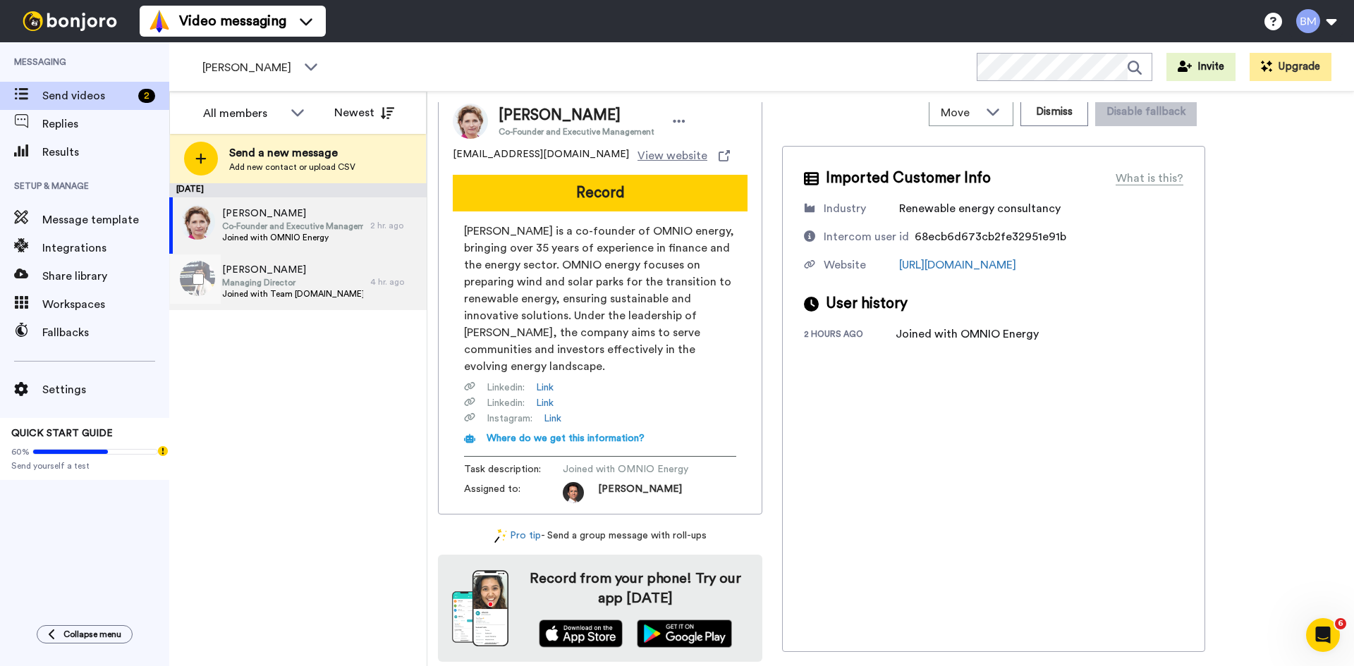
click at [295, 281] on span "Managing Director" at bounding box center [292, 282] width 141 height 11
